Goal: Task Accomplishment & Management: Manage account settings

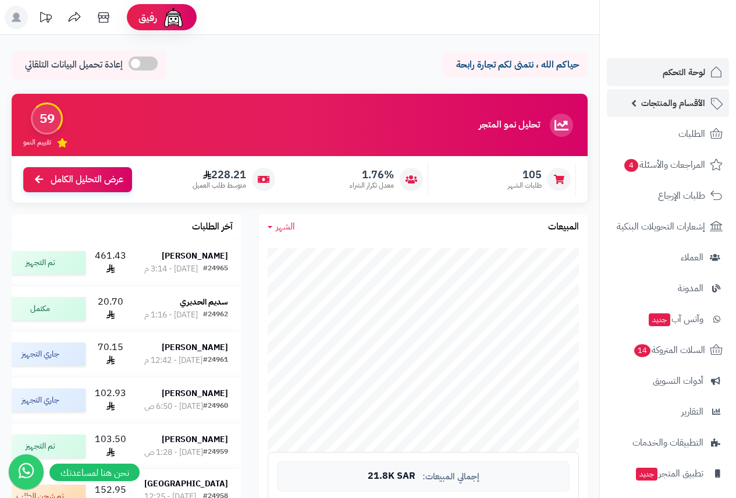
click at [678, 104] on span "الأقسام والمنتجات" at bounding box center [673, 103] width 64 height 16
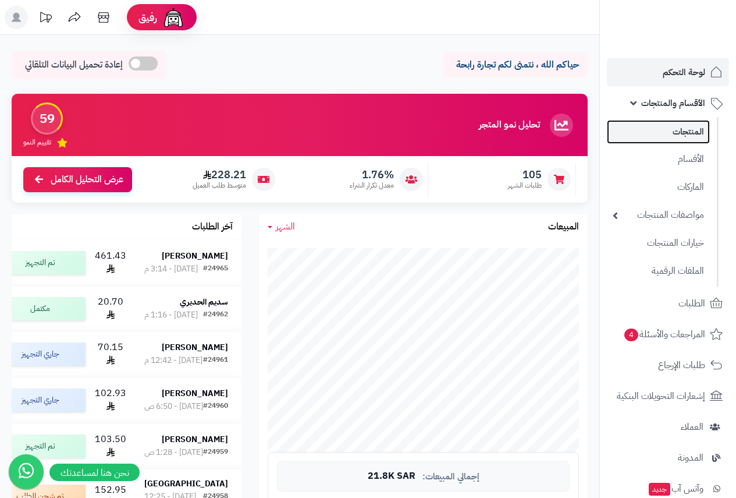
click at [686, 130] on link "المنتجات" at bounding box center [658, 132] width 103 height 24
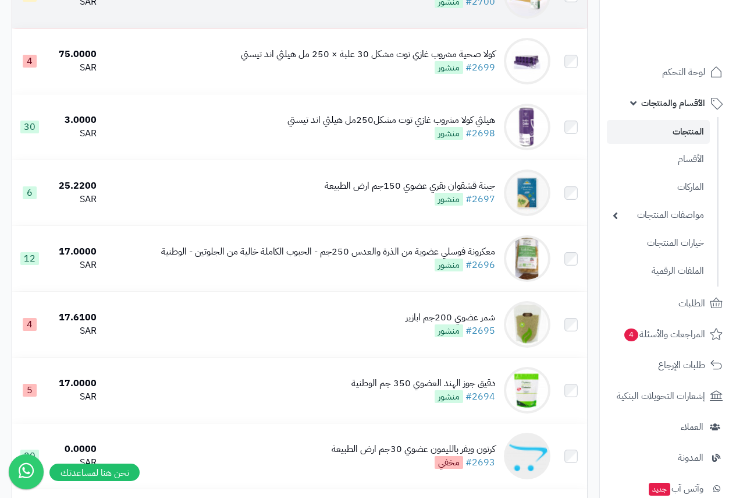
scroll to position [1397, 0]
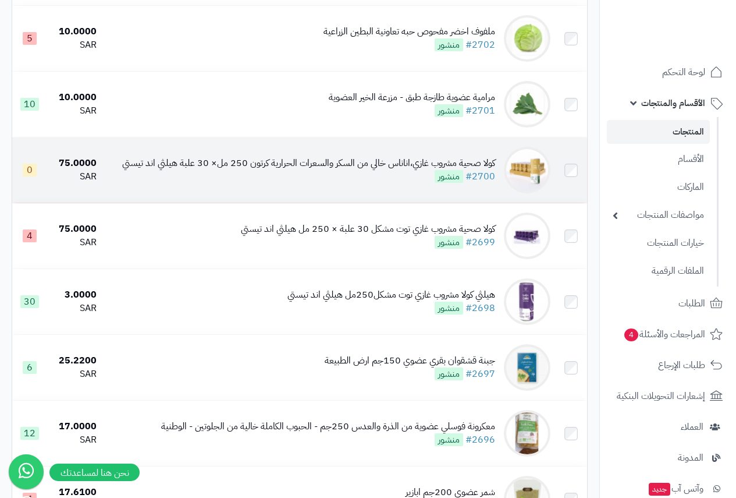
click at [412, 170] on div "كولا صحية مشروب غازي،اناناس خالي من السكر والسعرات الحرارية كرتون 250 مل× 30 عل…" at bounding box center [308, 163] width 373 height 13
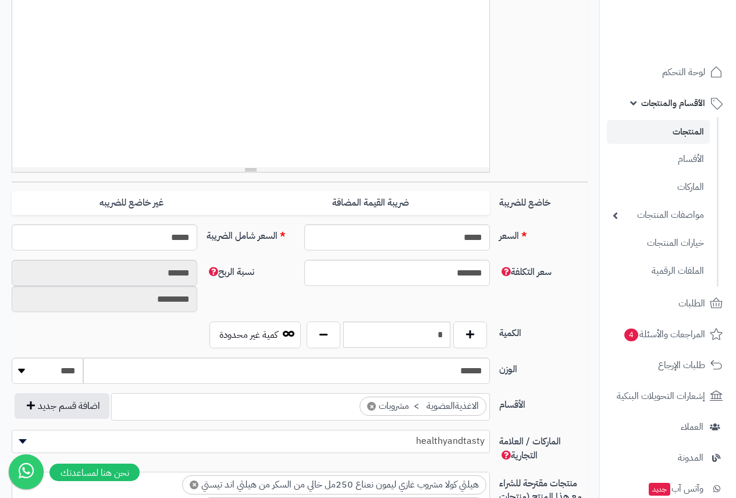
scroll to position [466, 0]
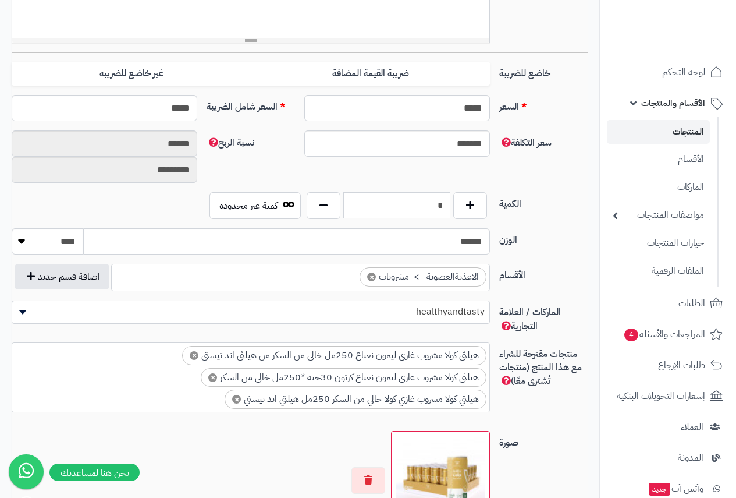
drag, startPoint x: 425, startPoint y: 208, endPoint x: 524, endPoint y: 193, distance: 100.7
click at [519, 193] on div "الكمية * كمية غير محدودة" at bounding box center [300, 210] width 586 height 36
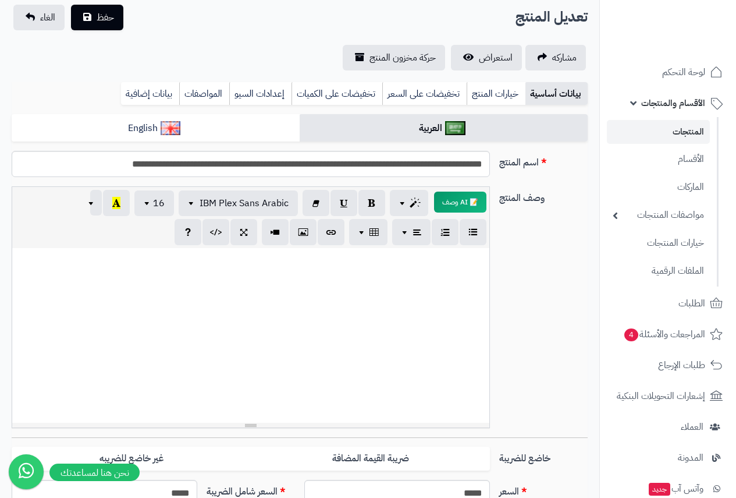
scroll to position [0, 0]
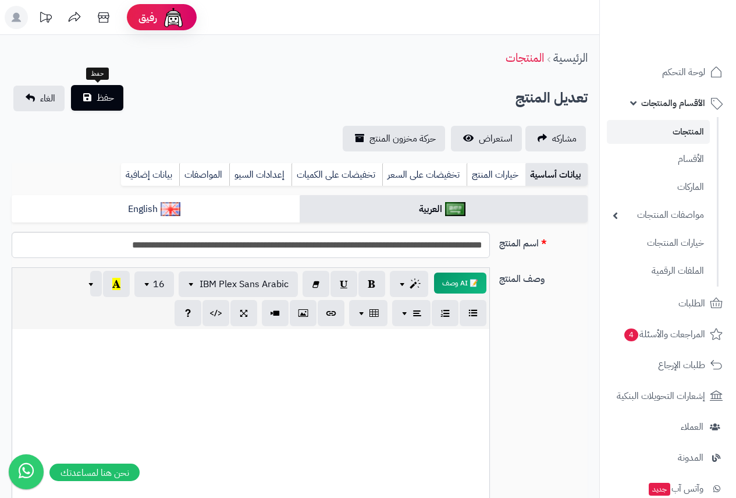
type input "*"
click at [111, 95] on span "حفظ" at bounding box center [105, 98] width 17 height 14
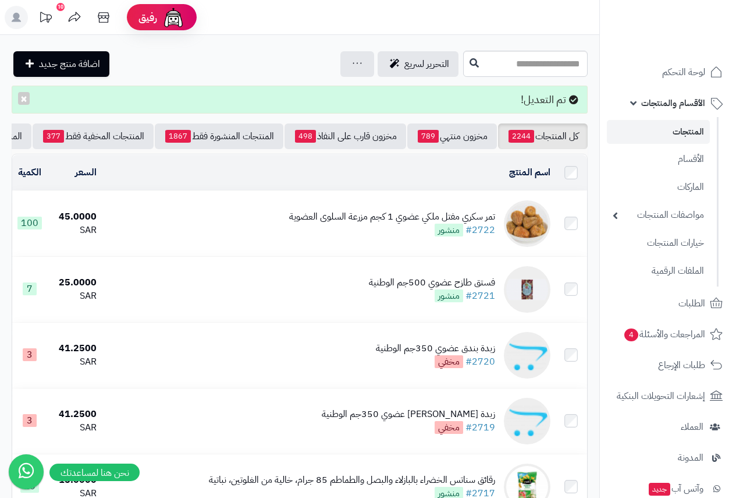
scroll to position [0, -192]
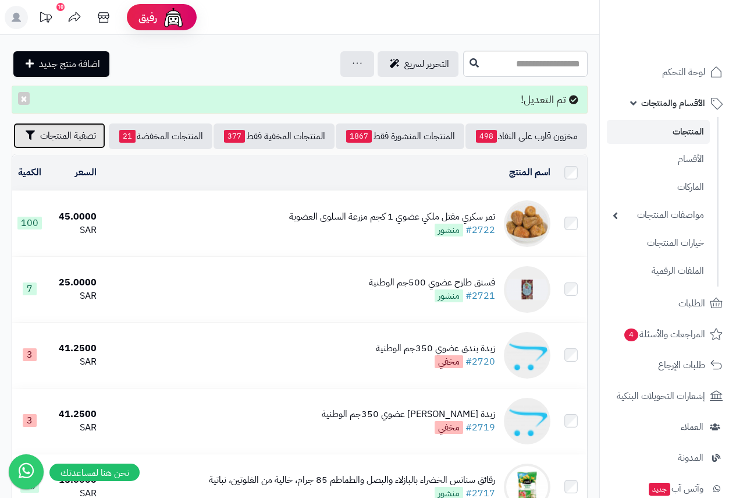
click at [79, 140] on span "تصفية المنتجات" at bounding box center [68, 136] width 56 height 14
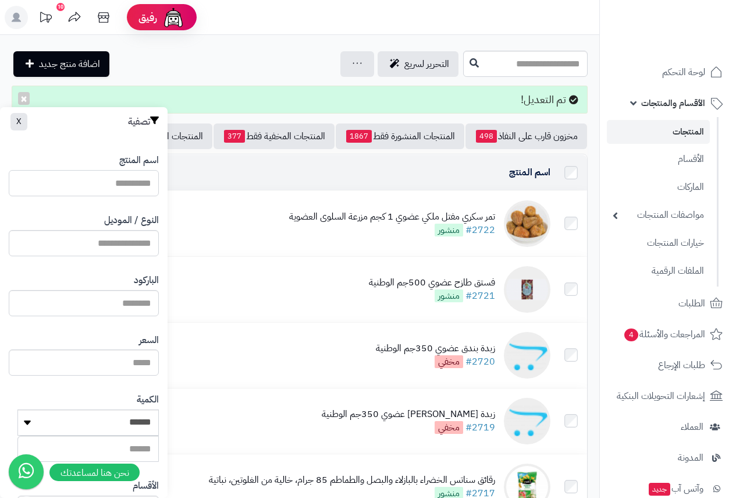
click at [136, 187] on input "اسم المنتج" at bounding box center [84, 183] width 150 height 26
drag, startPoint x: 120, startPoint y: 179, endPoint x: 268, endPoint y: 192, distance: 148.4
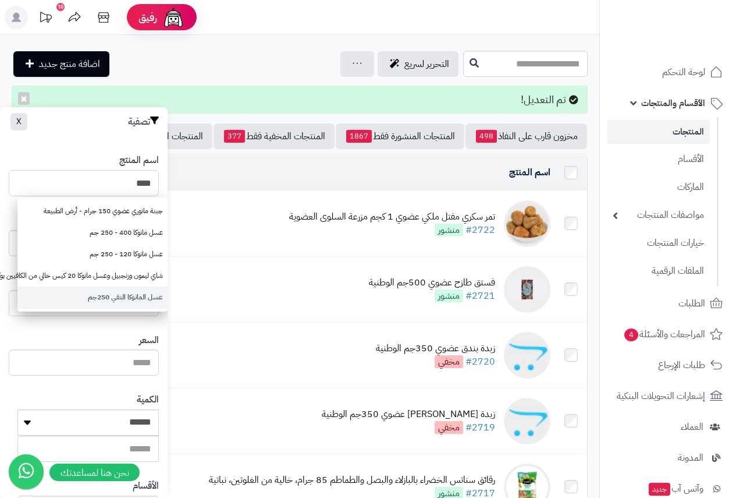
type input "****"
click at [125, 295] on link "عسل المانوكا النقي 250جم" at bounding box center [92, 297] width 150 height 22
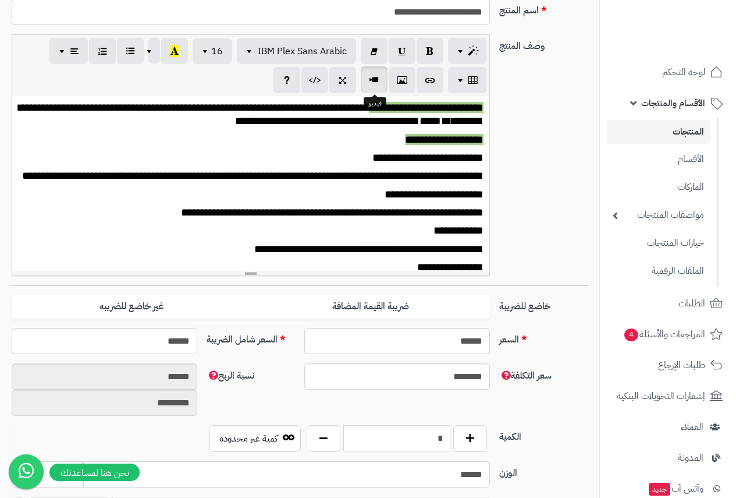
scroll to position [466, 0]
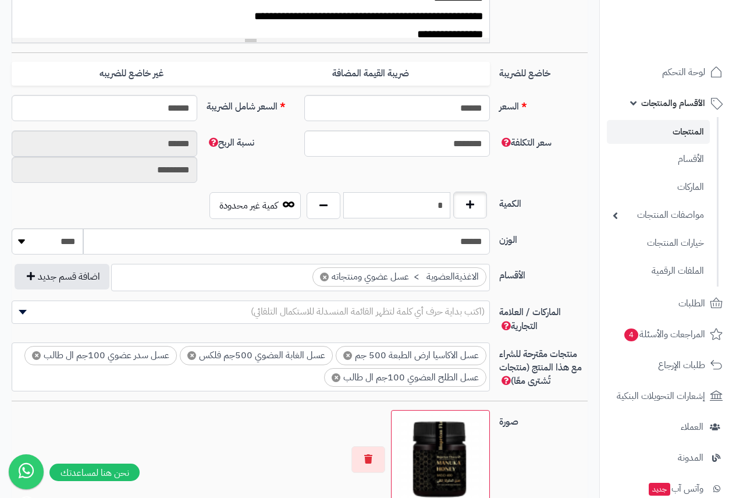
drag, startPoint x: 434, startPoint y: 209, endPoint x: 466, endPoint y: 204, distance: 32.9
click at [466, 204] on div "*" at bounding box center [397, 205] width 187 height 27
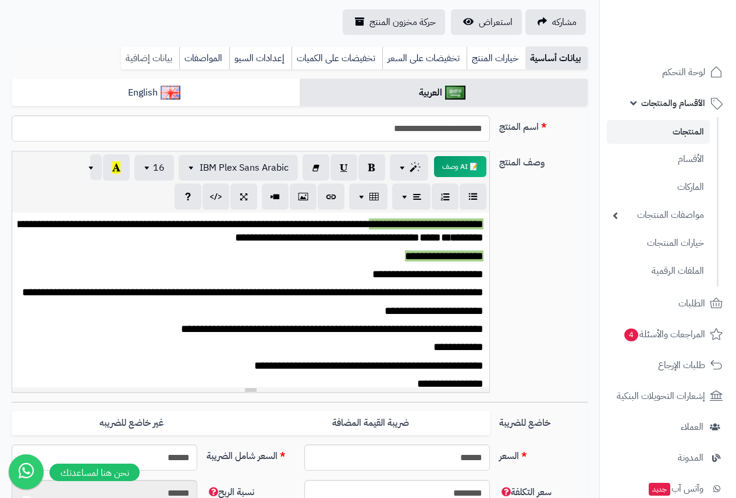
type input "*"
click at [169, 60] on link "بيانات إضافية" at bounding box center [150, 58] width 58 height 23
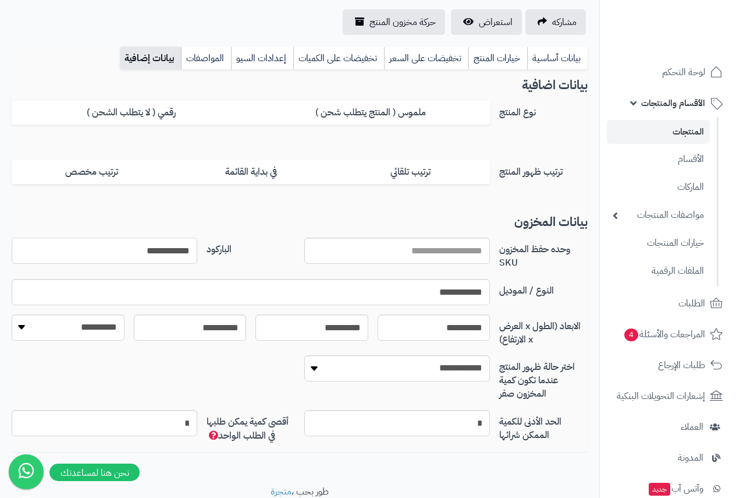
click at [149, 244] on input "**********" at bounding box center [105, 250] width 186 height 26
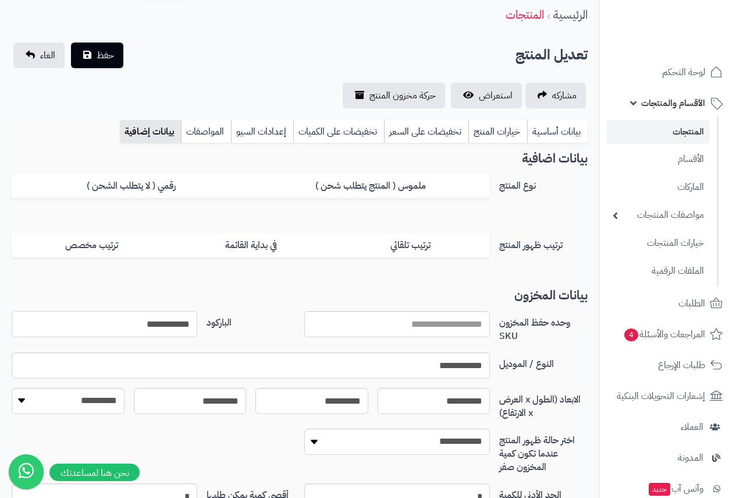
scroll to position [0, 0]
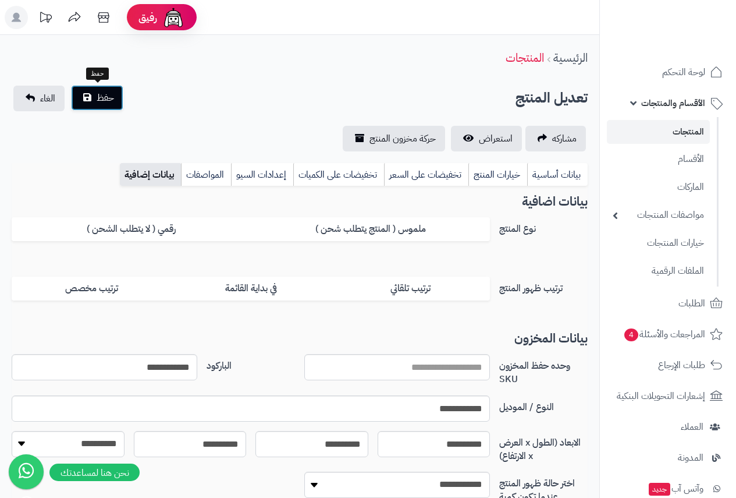
click at [93, 96] on button "حفظ" at bounding box center [97, 98] width 52 height 26
